Goal: Information Seeking & Learning: Learn about a topic

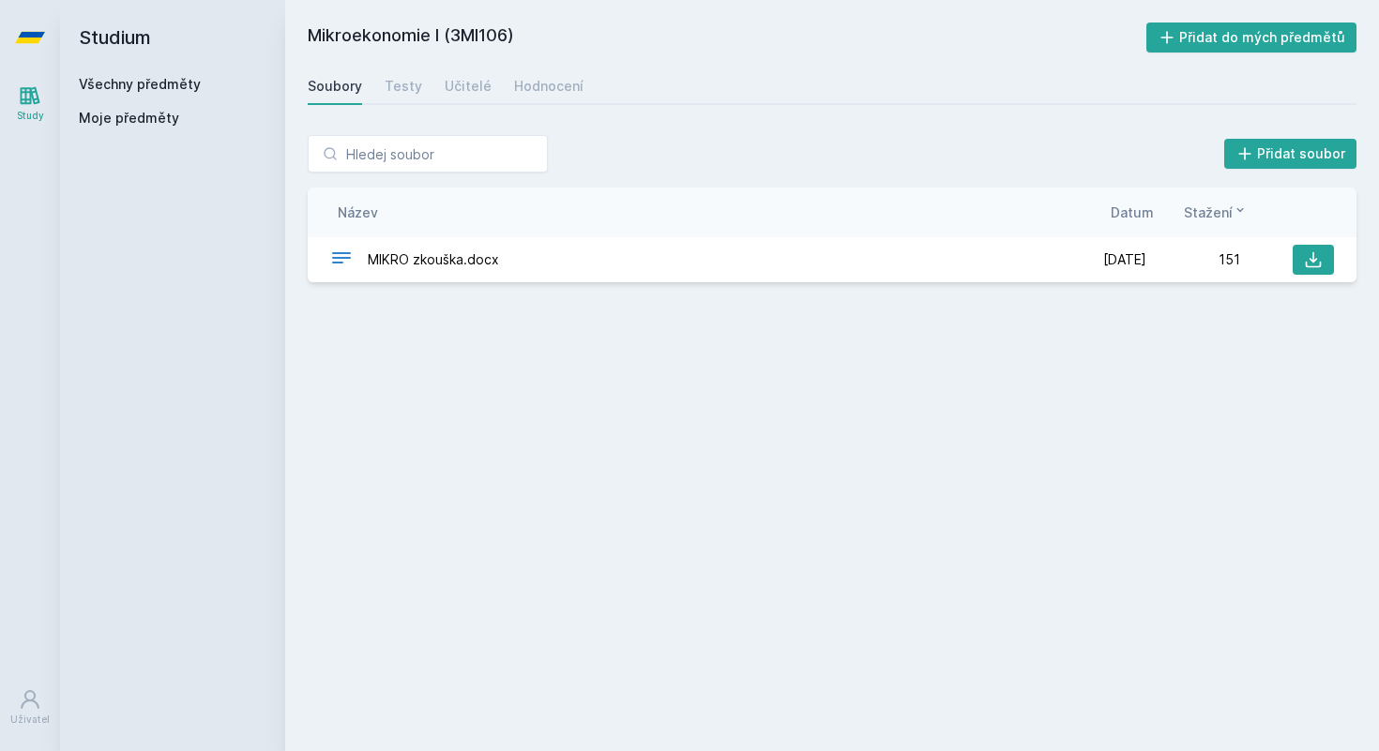
click at [135, 83] on link "Všechny předměty" at bounding box center [140, 84] width 122 height 16
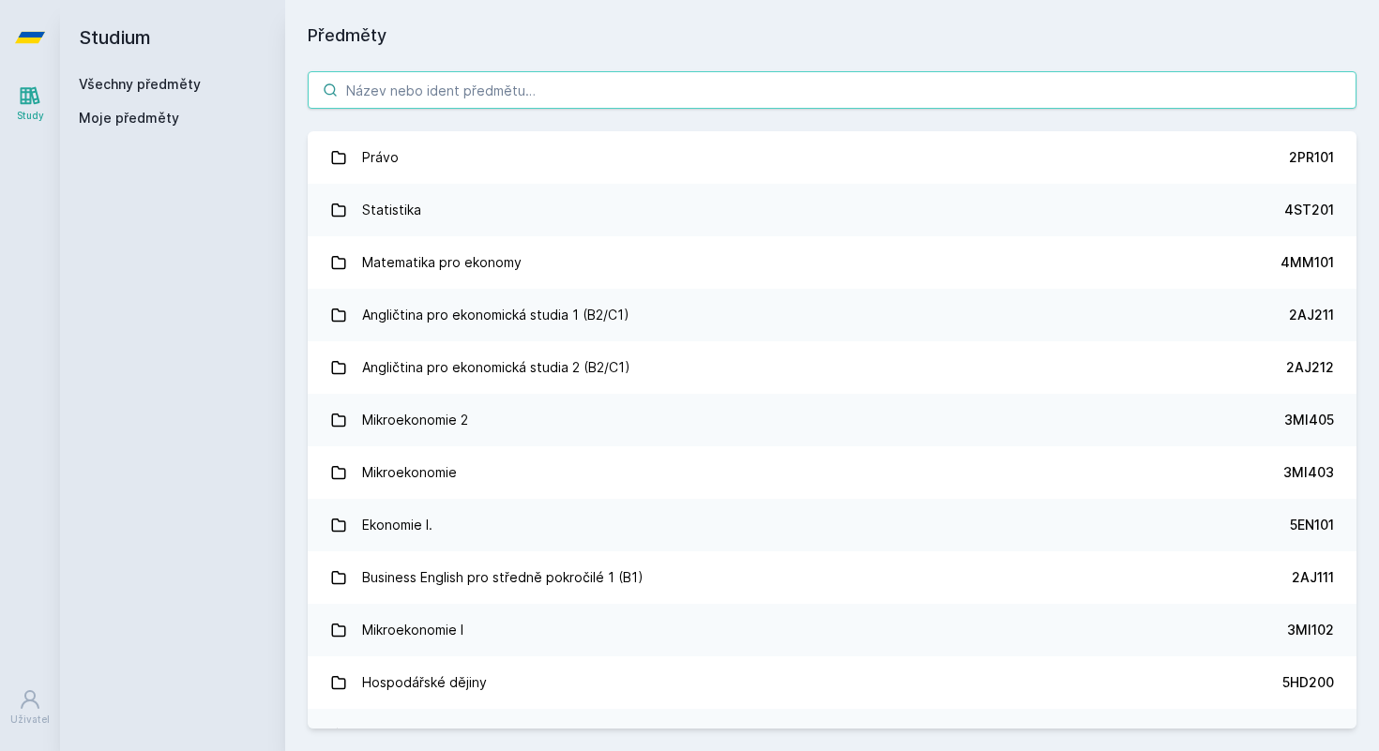
click at [390, 82] on input "search" at bounding box center [832, 90] width 1049 height 38
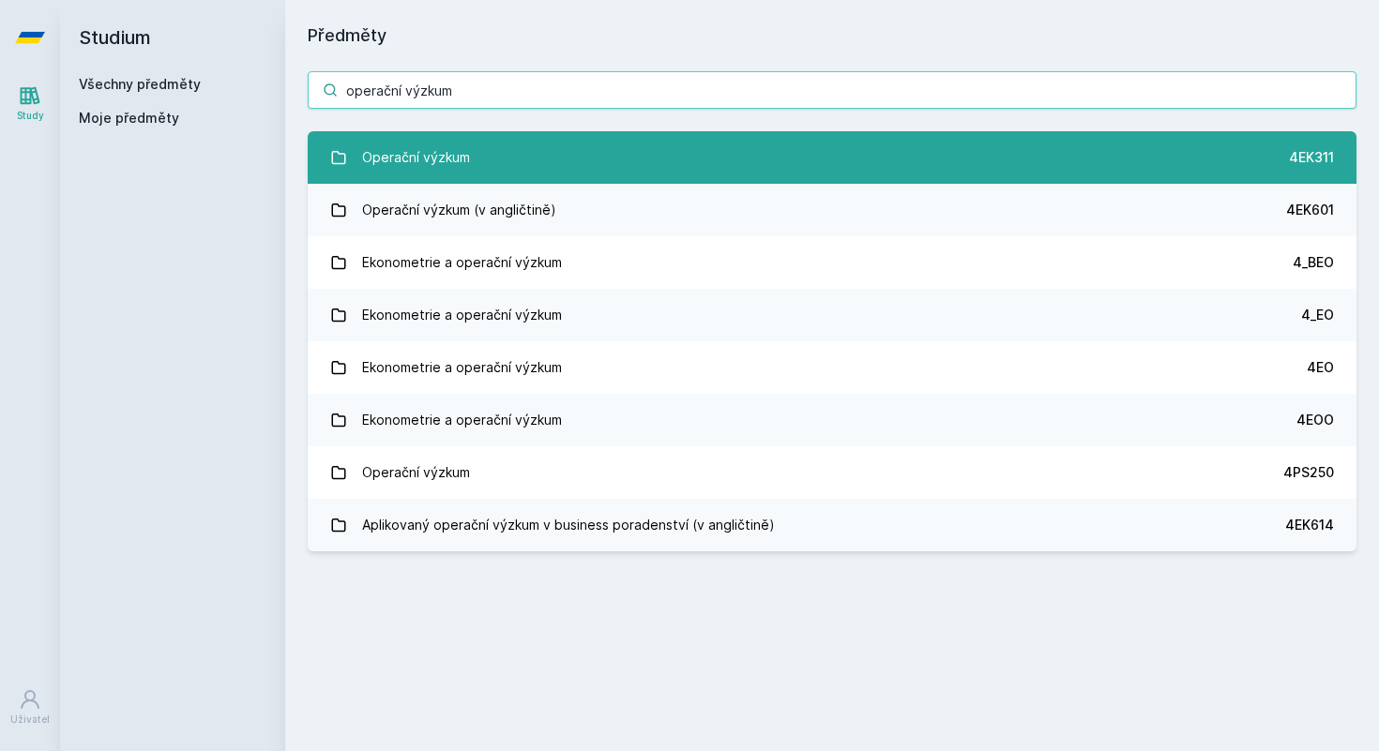
type input "operační výzkum"
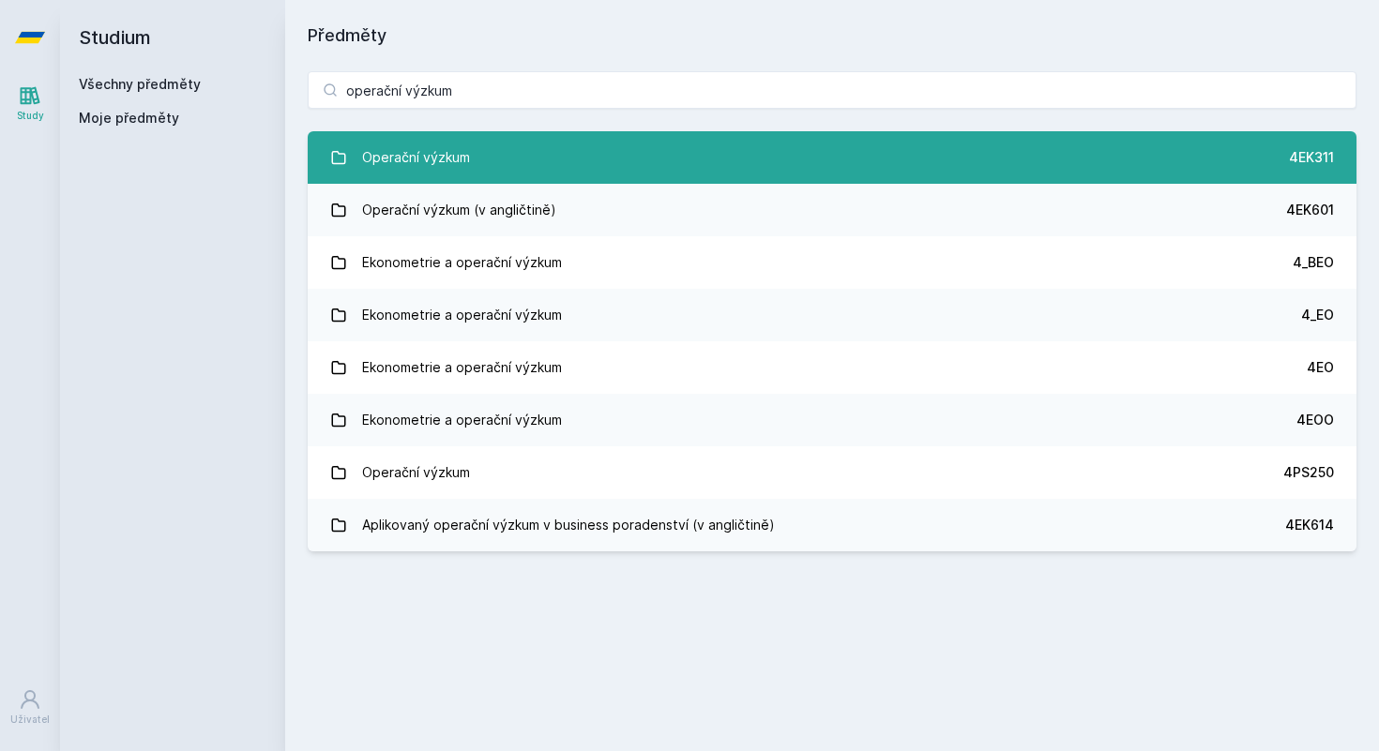
click at [625, 160] on link "Operační výzkum 4EK311" at bounding box center [832, 157] width 1049 height 53
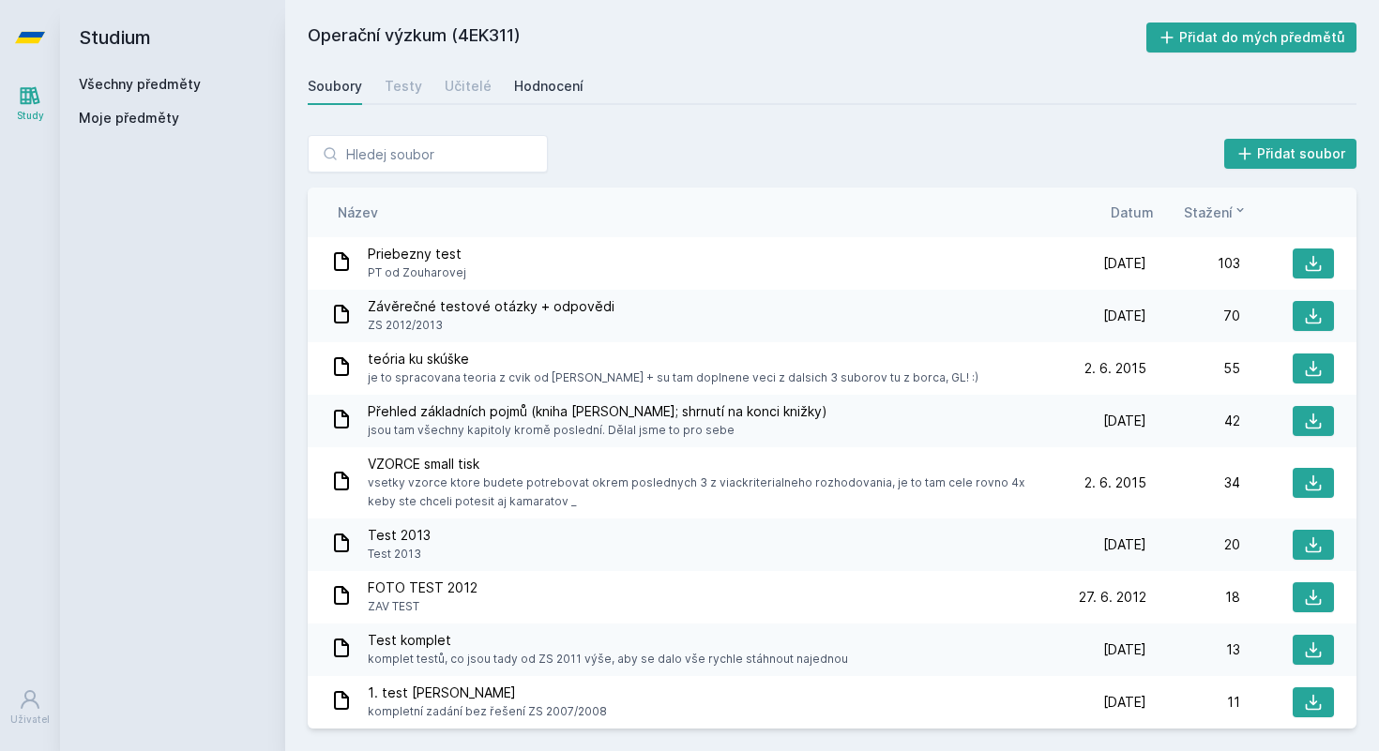
click at [532, 83] on div "Hodnocení" at bounding box center [548, 86] width 69 height 19
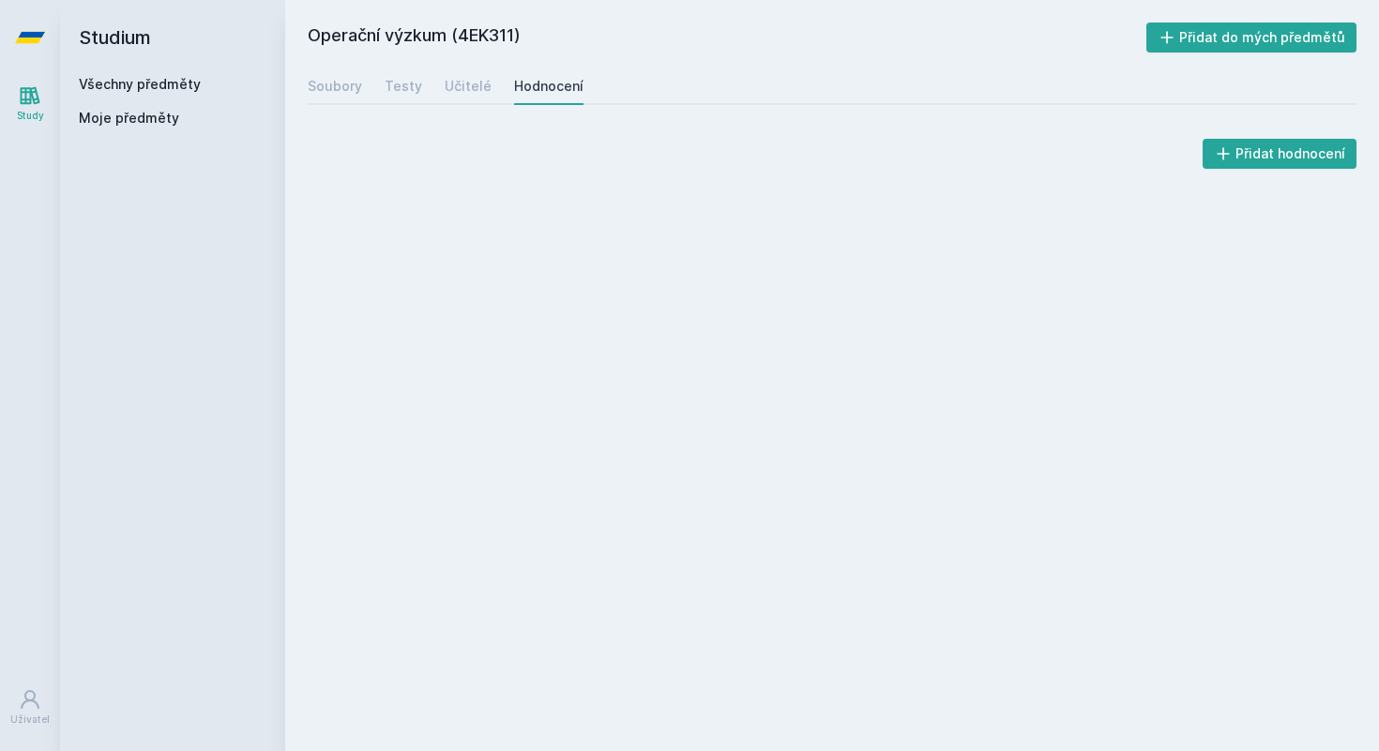
click at [438, 88] on div "Soubory Testy Učitelé Hodnocení" at bounding box center [832, 87] width 1049 height 38
click at [458, 90] on div "Učitelé" at bounding box center [468, 86] width 47 height 19
